Goal: Task Accomplishment & Management: Use online tool/utility

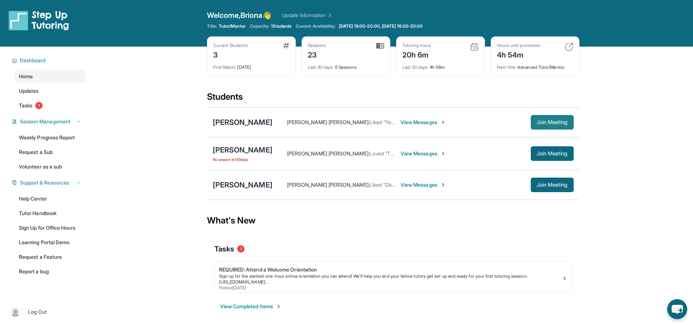
click at [559, 127] on button "Join Meeting" at bounding box center [552, 122] width 43 height 15
